Goal: Find contact information: Obtain details needed to contact an individual or organization

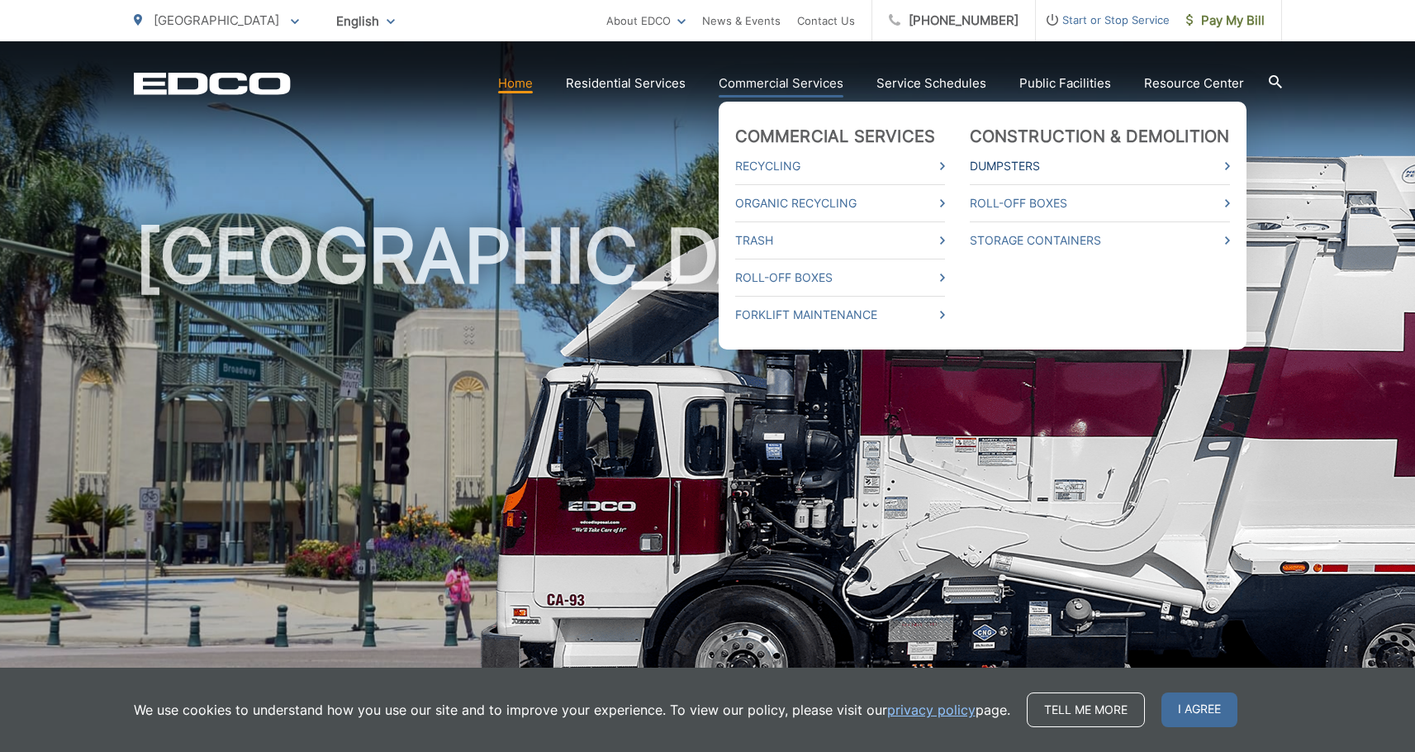
click at [1020, 160] on link "Dumpsters" at bounding box center [1100, 166] width 260 height 20
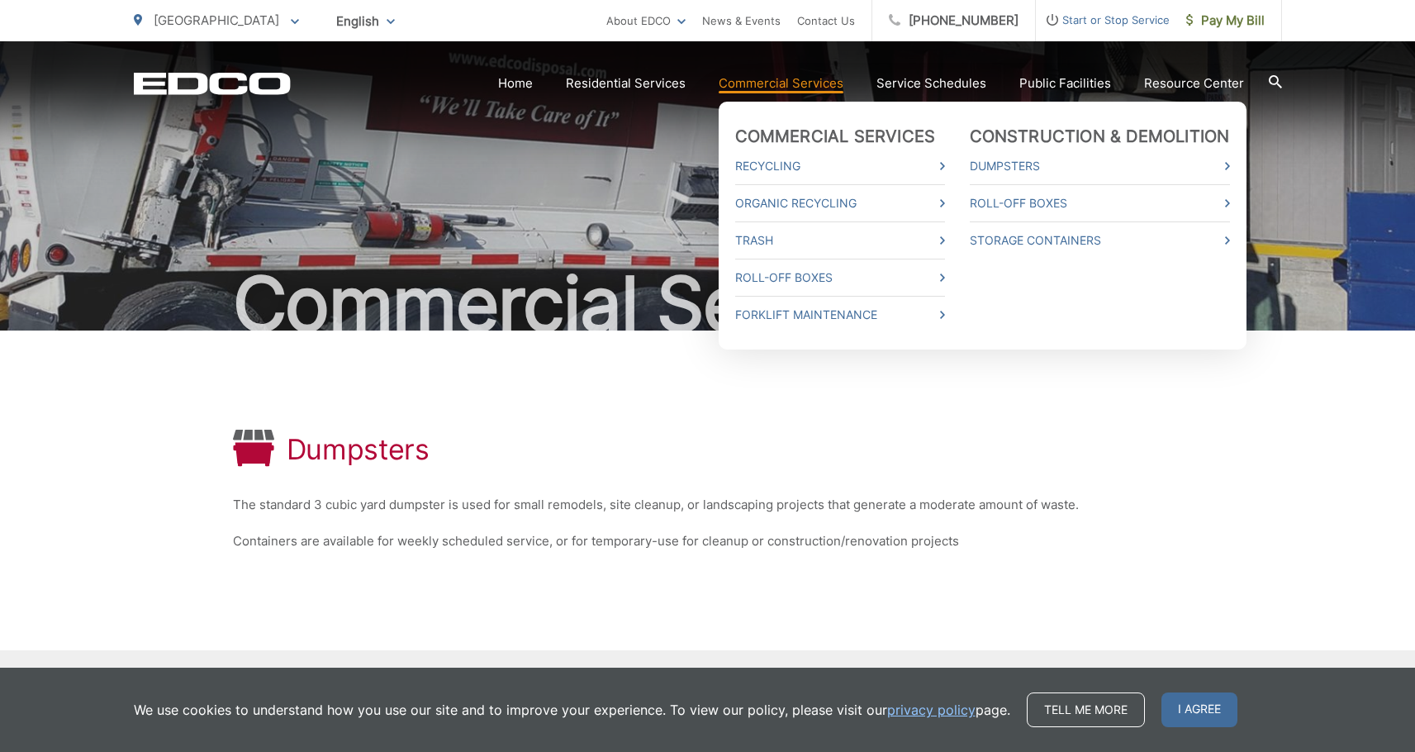
click at [763, 81] on link "Commercial Services" at bounding box center [780, 83] width 125 height 20
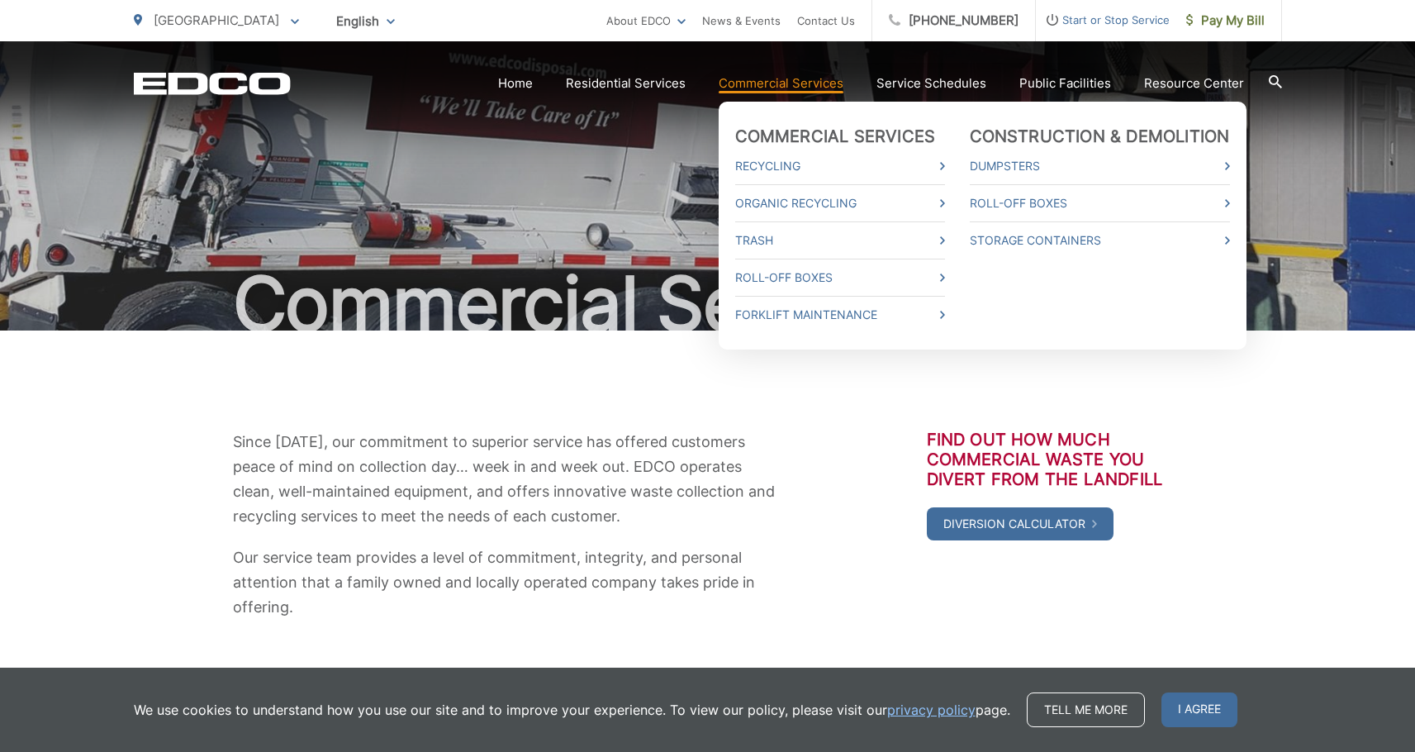
click at [809, 78] on link "Commercial Services" at bounding box center [780, 83] width 125 height 20
click at [771, 274] on link "Roll-Off Boxes" at bounding box center [840, 278] width 210 height 20
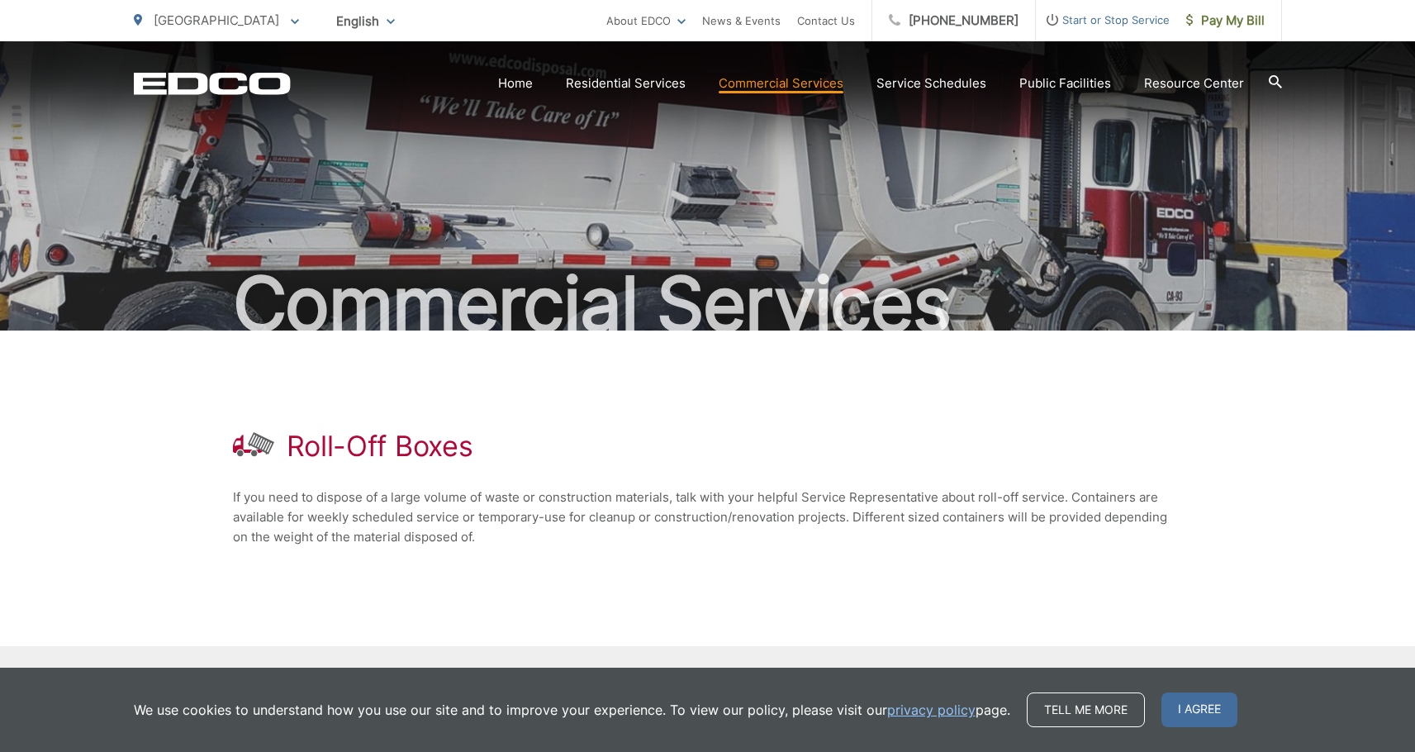
click at [1273, 77] on icon at bounding box center [1274, 81] width 13 height 13
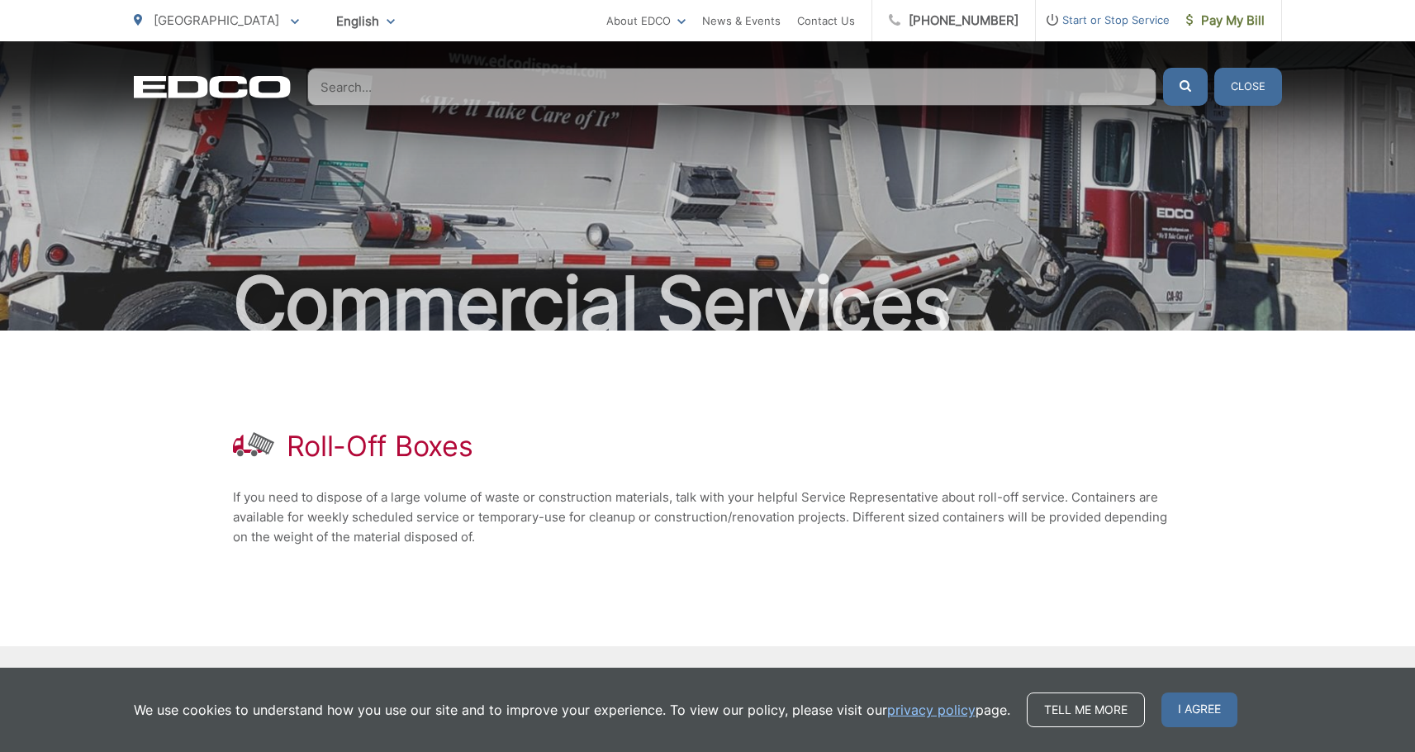
click at [982, 88] on input "Search" at bounding box center [731, 87] width 849 height 38
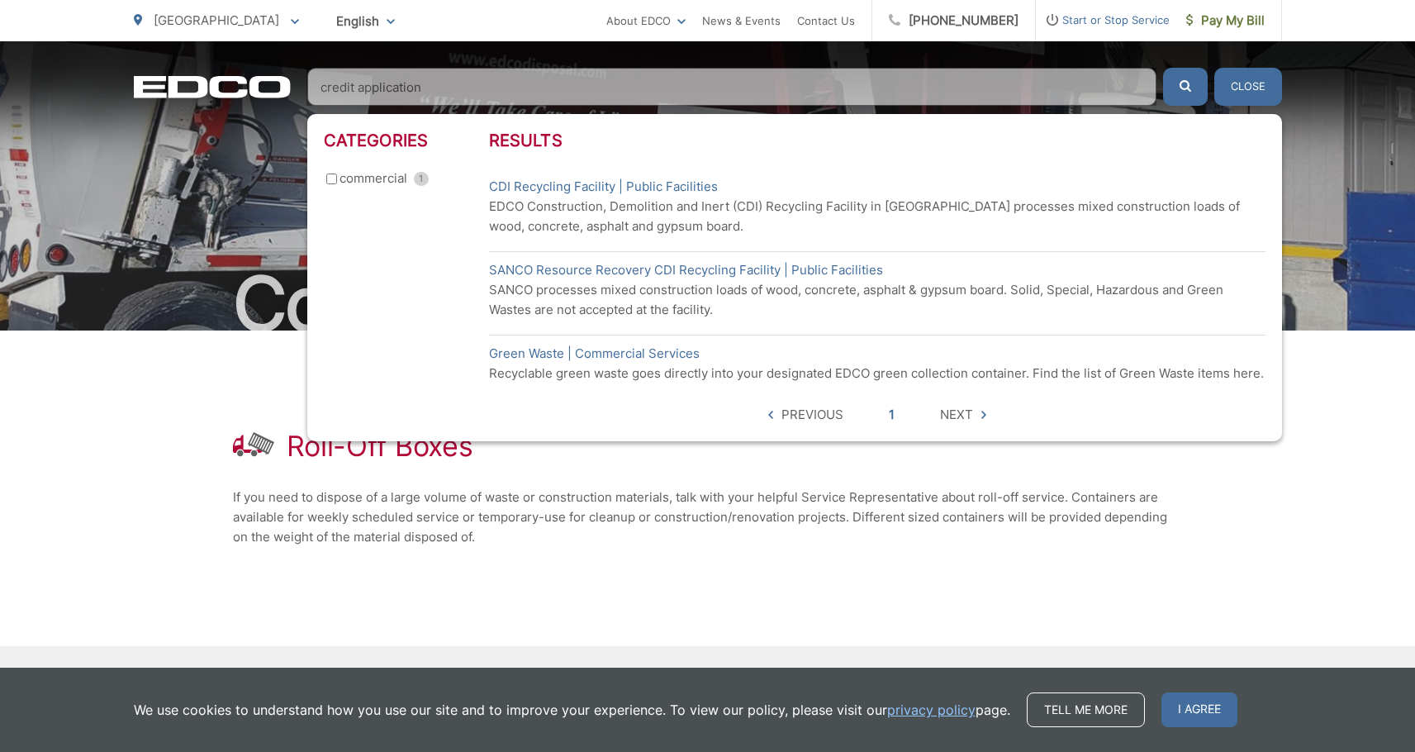
type input "credit application"
click at [948, 415] on span "Next" at bounding box center [956, 415] width 33 height 20
click at [956, 412] on span "Next" at bounding box center [956, 415] width 33 height 20
click at [1180, 85] on icon "submit" at bounding box center [1185, 86] width 12 height 12
click at [1242, 85] on button "Close" at bounding box center [1248, 87] width 68 height 38
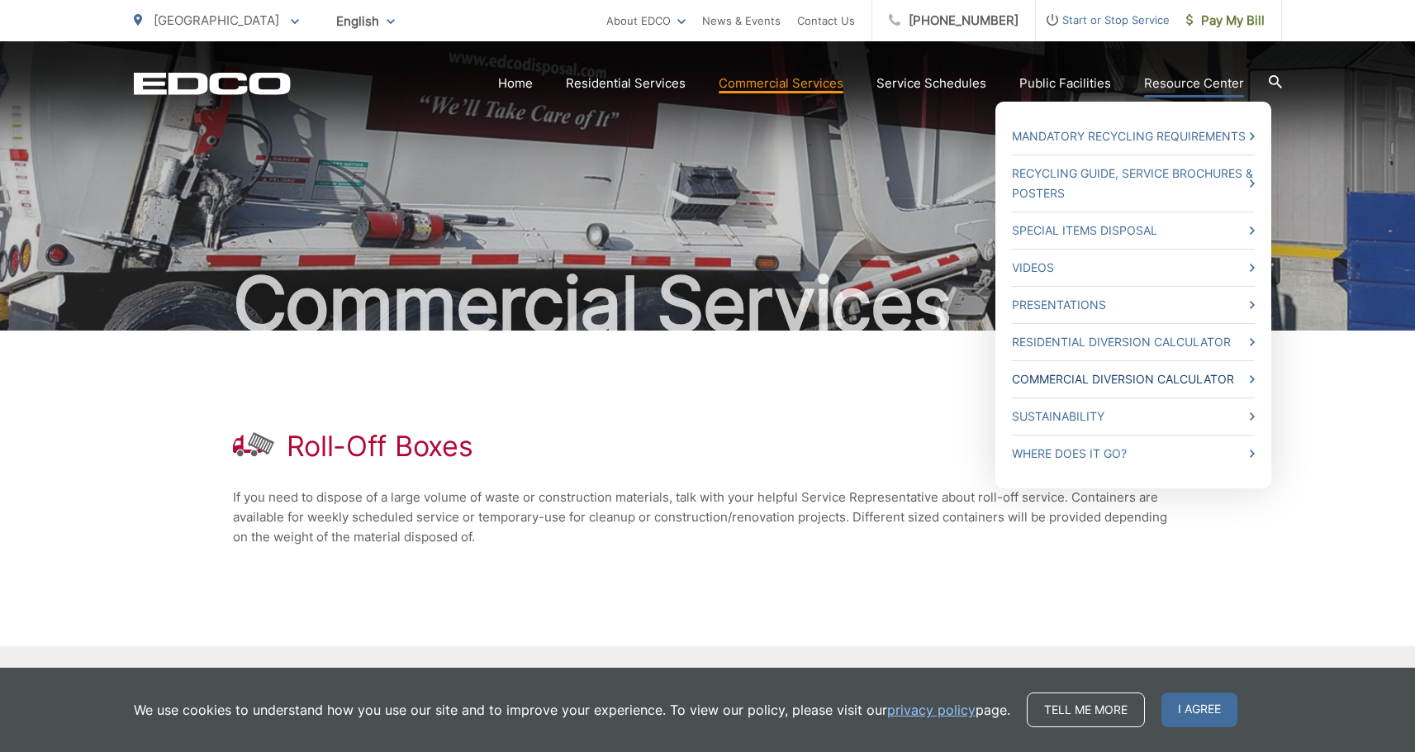
click at [1058, 376] on link "Commercial Diversion Calculator" at bounding box center [1133, 379] width 243 height 20
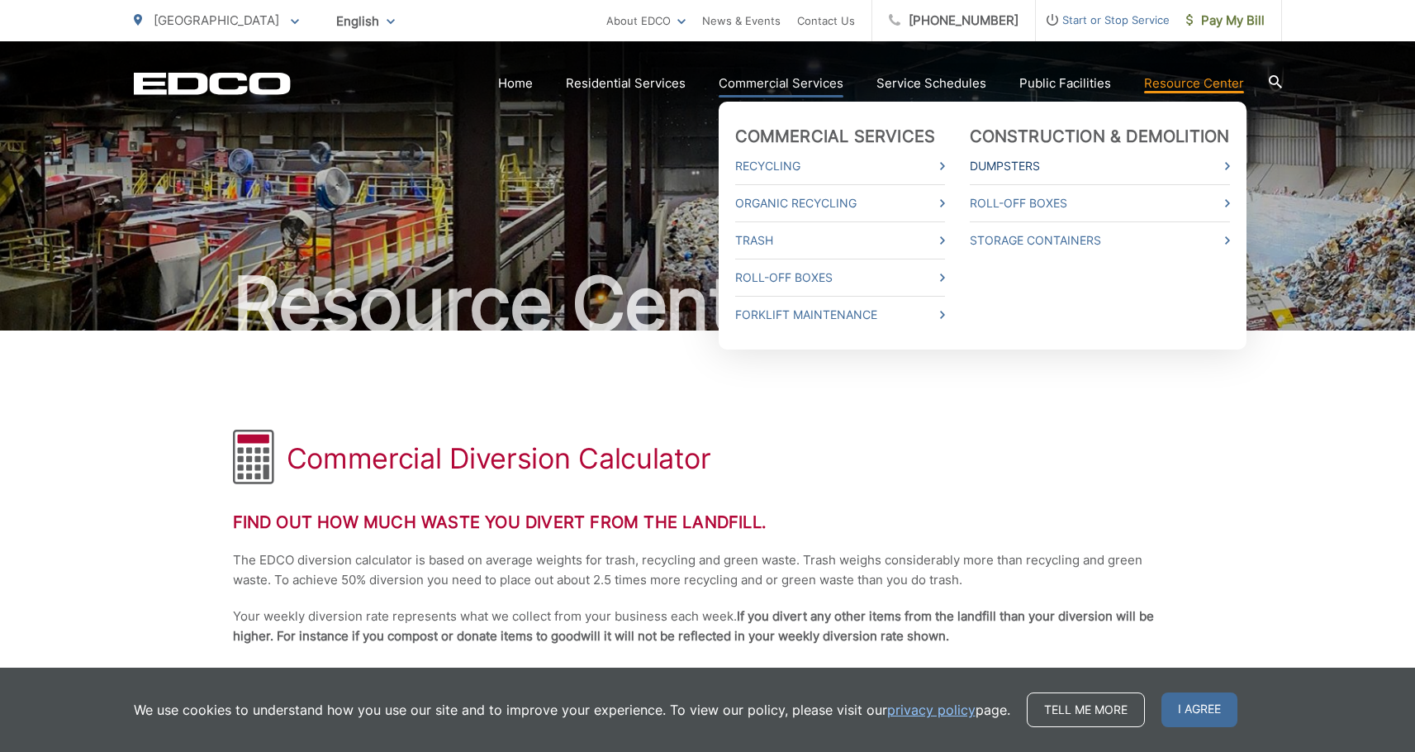
click at [1006, 166] on link "Dumpsters" at bounding box center [1100, 166] width 260 height 20
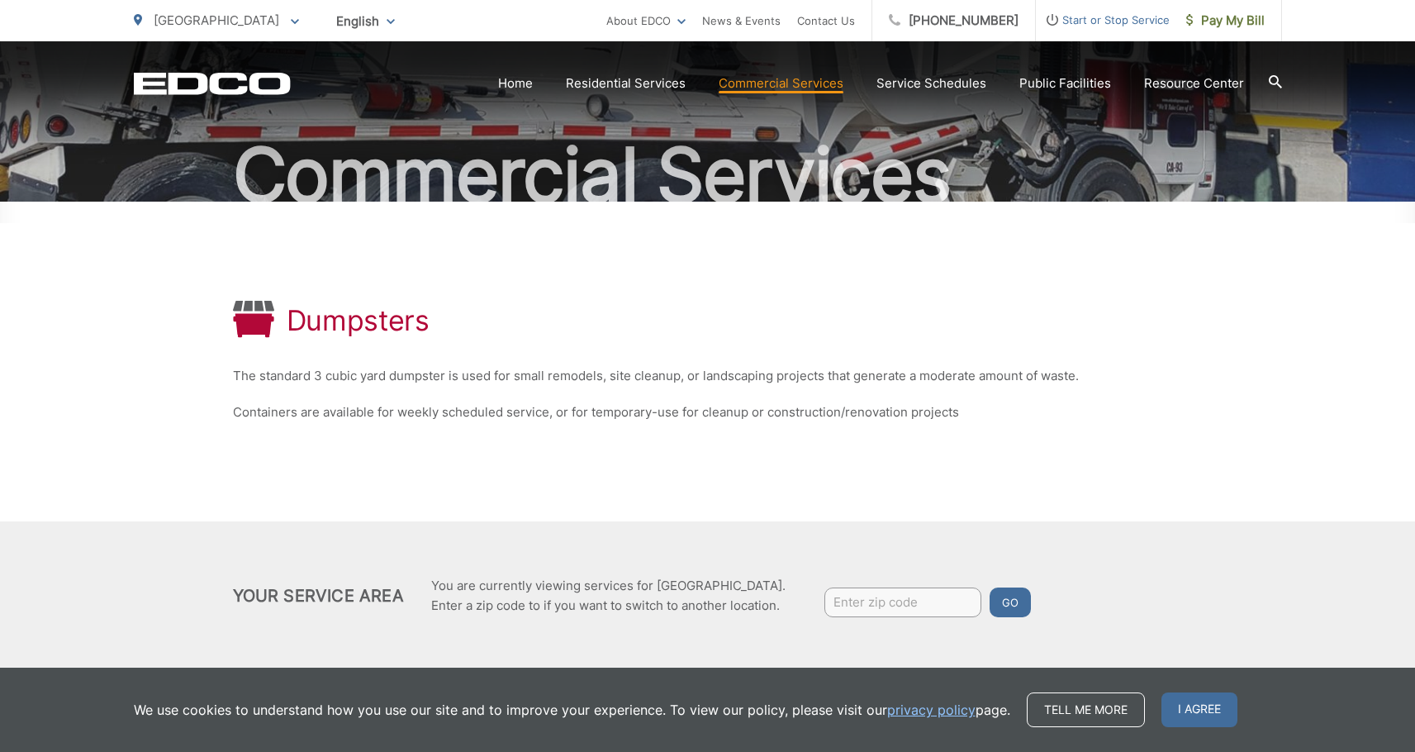
scroll to position [150, 0]
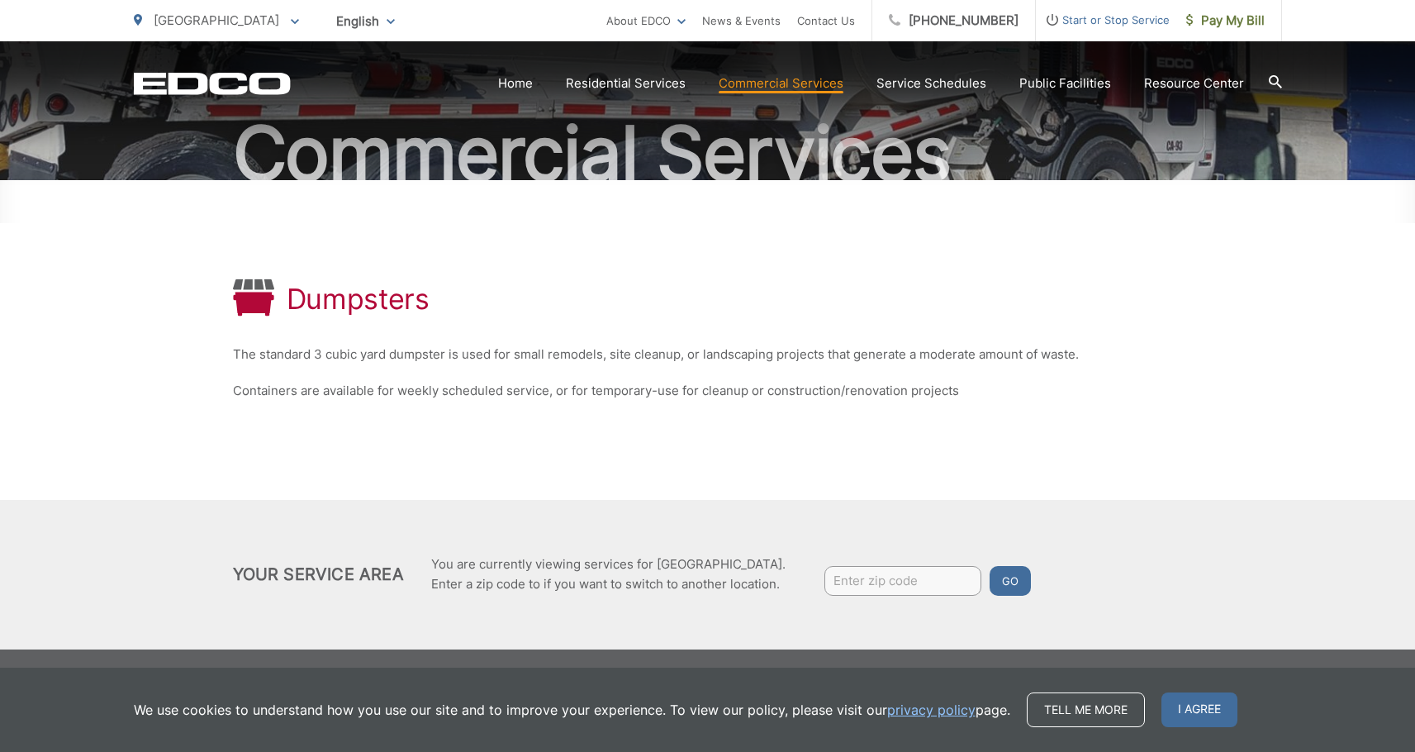
click at [882, 582] on input "Enter zip code" at bounding box center [902, 581] width 157 height 30
click at [1069, 492] on div "Dumpsters The standard 3 cubic yard dumpster is used for small remodels, site c…" at bounding box center [708, 340] width 950 height 320
click at [960, 12] on link "[PHONE_NUMBER]" at bounding box center [954, 20] width 164 height 41
